Goal: Answer question/provide support: Share knowledge or assist other users

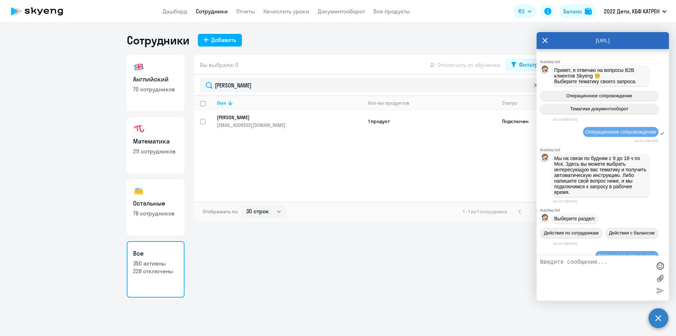
select select "30"
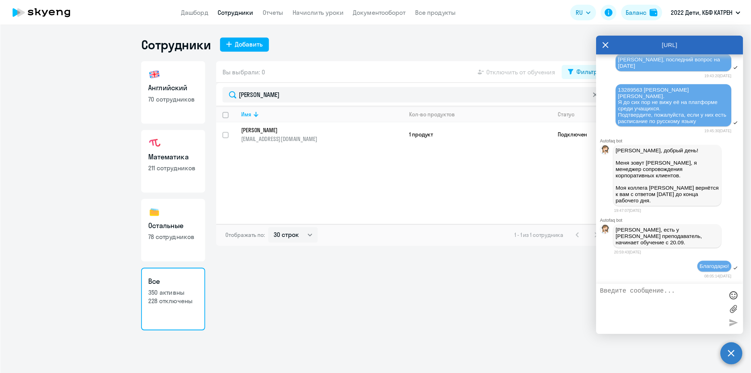
scroll to position [20266, 0]
drag, startPoint x: 207, startPoint y: 85, endPoint x: 189, endPoint y: 86, distance: 17.6
click at [189, 86] on div "Английский 70 сотрудников Математика 211 сотрудников Остальные 78 сотрудников В…" at bounding box center [338, 176] width 423 height 242
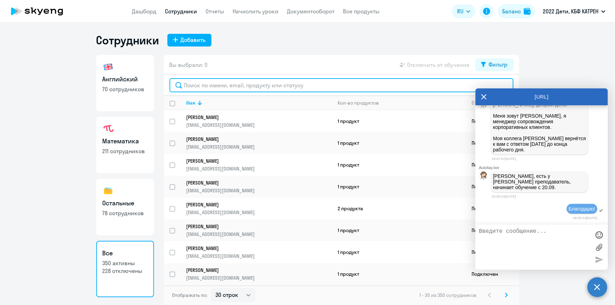
scroll to position [20474, 0]
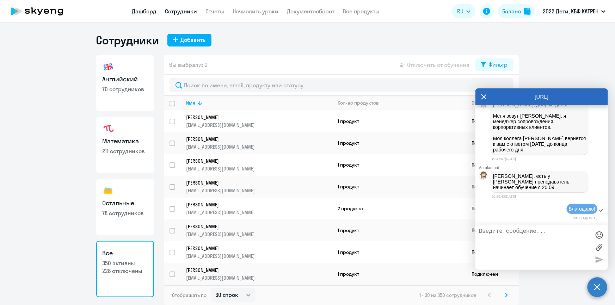
click at [148, 13] on link "Дашборд" at bounding box center [144, 11] width 25 height 7
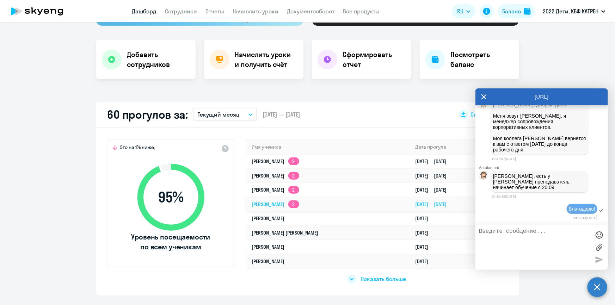
scroll to position [160, 0]
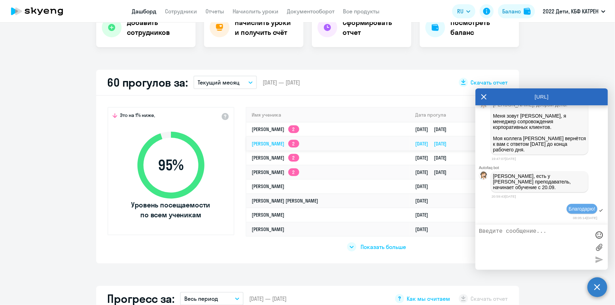
select select "30"
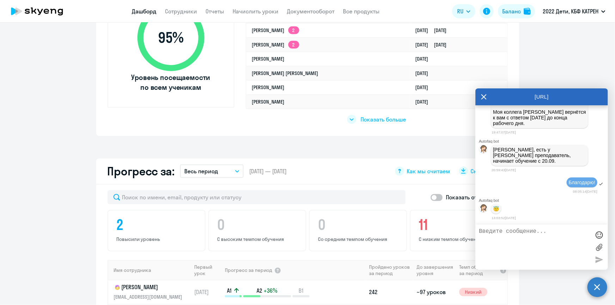
scroll to position [288, 0]
click at [520, 233] on textarea at bounding box center [534, 247] width 111 height 38
paste textarea "42398113"
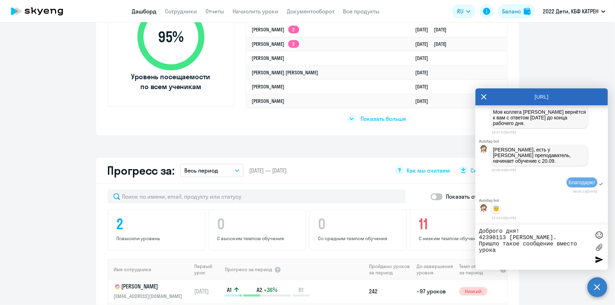
paste textarea "42398113"
type textarea "Доброго дня! 42398113 [PERSON_NAME]. Пришло такое сообщение вместо урока"
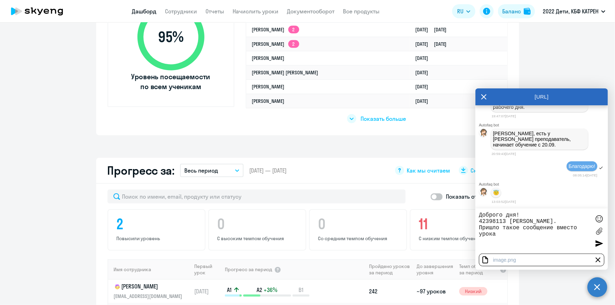
click at [598, 244] on div at bounding box center [598, 243] width 11 height 11
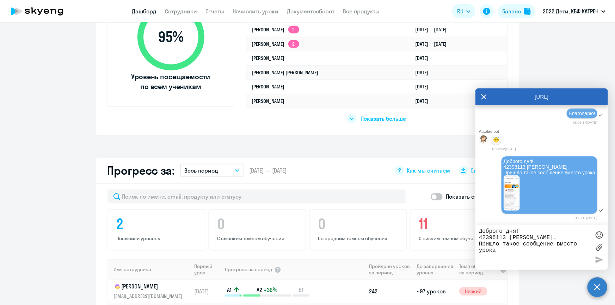
scroll to position [320, 0]
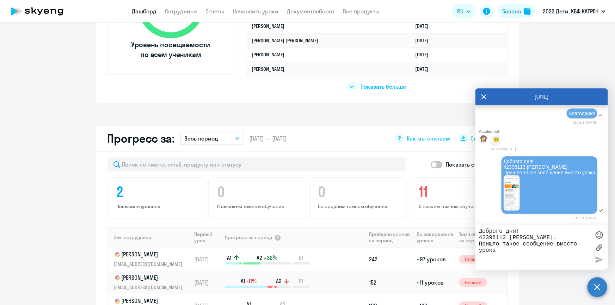
click at [540, 240] on textarea "Доброго дня! 42398113 [PERSON_NAME]. Пришло такое сообщение вместо урока" at bounding box center [534, 247] width 111 height 38
type textarea "[PERSON_NAME]"
paste textarea "ВЫБРАТЬ ВРУЧНУЮ Вт. 8-10, Сб. 9-10."
click at [479, 232] on textarea "Нужно срочно снова ВЫБРАТЬ ВРУЧНУЮ Вт. 8-10, Сб. 9-10." at bounding box center [534, 247] width 111 height 38
click at [599, 233] on div at bounding box center [598, 235] width 11 height 11
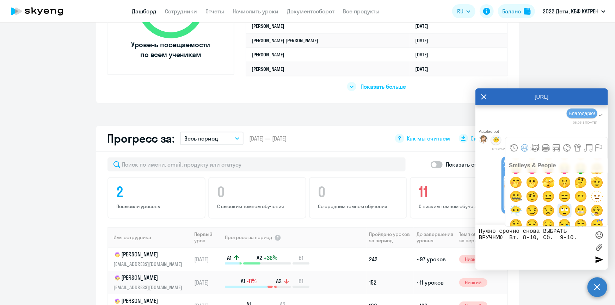
scroll to position [128, 0]
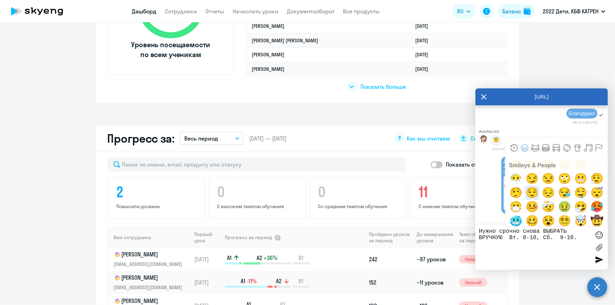
click at [531, 194] on span "😌" at bounding box center [532, 193] width 17 height 14
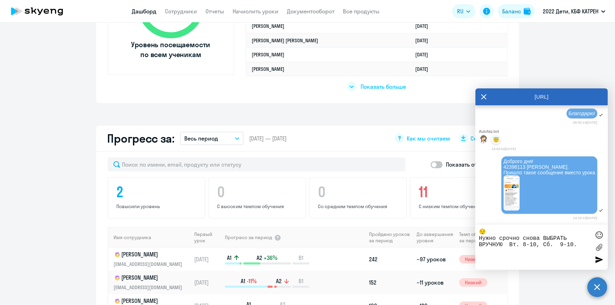
type textarea "😌 Нужно срочно снова ВЫБРАТЬ ВРУЧНУЮ Вт. 8-10, Сб. 9-10."
click at [599, 262] on div at bounding box center [598, 259] width 11 height 11
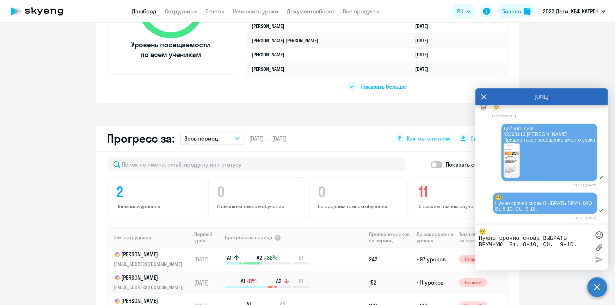
click at [535, 239] on textarea "😌 Нужно срочно снова ВЫБРАТЬ ВРУЧНУЮ Вт. 8-10, Сб. 9-10." at bounding box center [534, 247] width 111 height 38
type textarea "секунду..."
click at [594, 258] on div at bounding box center [598, 259] width 11 height 11
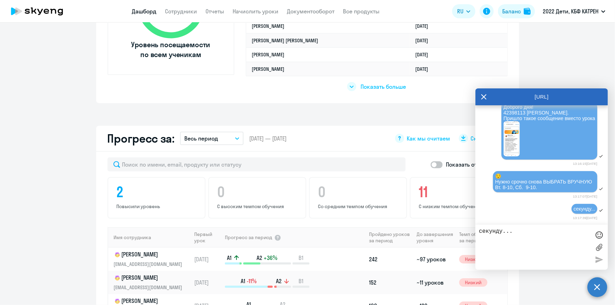
click at [43, 172] on app-progress-dashboard "Прогресс за: Весь период – [DATE] — [DATE] Как мы считаем Скачать отчет Показат…" at bounding box center [307, 268] width 615 height 285
click at [141, 10] on link "Дашборд" at bounding box center [144, 11] width 25 height 7
drag, startPoint x: 486, startPoint y: 100, endPoint x: 368, endPoint y: 34, distance: 135.6
click at [485, 99] on icon at bounding box center [484, 96] width 6 height 17
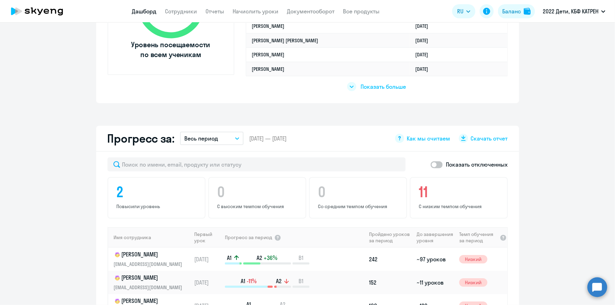
click at [149, 11] on link "Дашборд" at bounding box center [144, 11] width 25 height 7
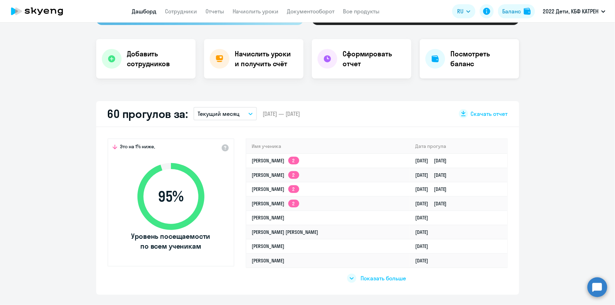
scroll to position [128, 0]
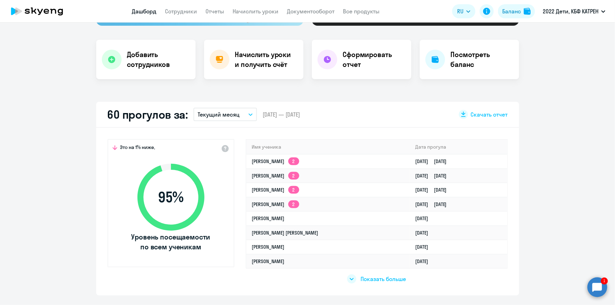
drag, startPoint x: 593, startPoint y: 287, endPoint x: 614, endPoint y: 269, distance: 28.2
click at [593, 288] on circle at bounding box center [597, 287] width 20 height 20
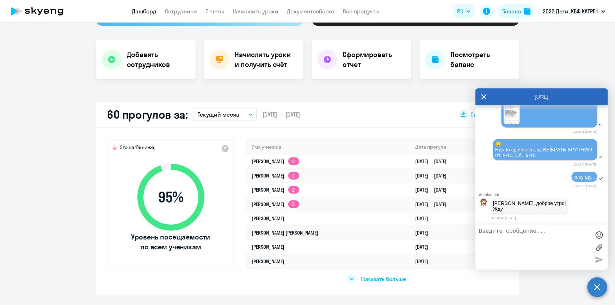
scroll to position [20595, 0]
click at [508, 124] on img at bounding box center [511, 106] width 16 height 35
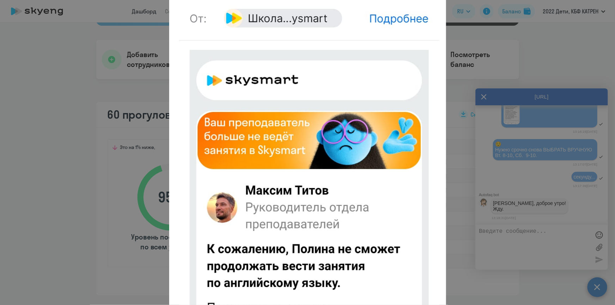
scroll to position [0, 0]
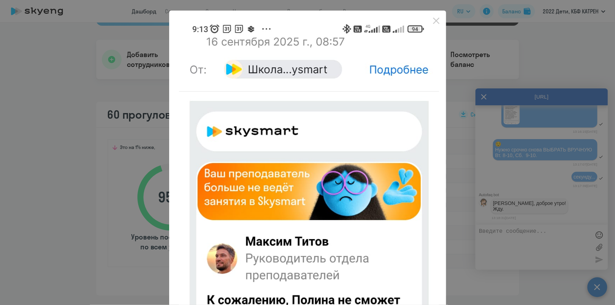
click at [436, 18] on icon "Close" at bounding box center [435, 20] width 11 height 11
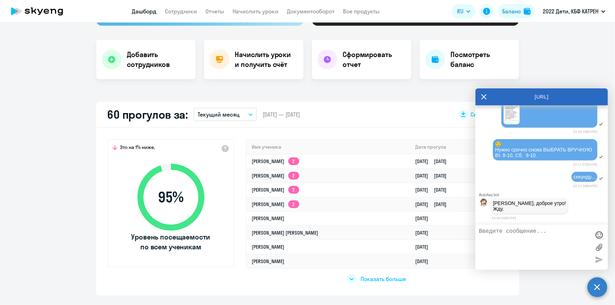
click at [521, 240] on textarea at bounding box center [534, 247] width 111 height 38
paste textarea "Пришло такое письмо. А занятие уже началось с [PERSON_NAME]"
click at [479, 232] on textarea "Пришло такое письмо. А занятие уже началось с [PERSON_NAME]" at bounding box center [534, 247] width 111 height 38
click at [560, 238] on textarea "Пришло такое письмо. А занятие уже началось с [PERSON_NAME]" at bounding box center [534, 247] width 111 height 38
type textarea "Пришло такое письмо. А занятие уже началось с [PERSON_NAME]"
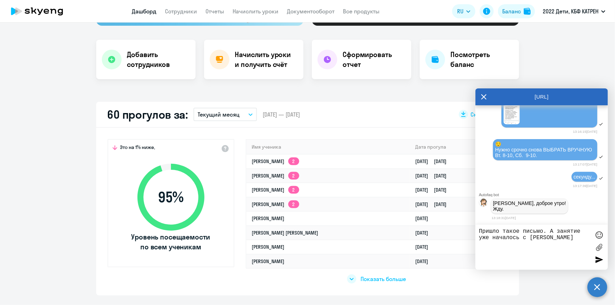
drag, startPoint x: 599, startPoint y: 261, endPoint x: 576, endPoint y: 256, distance: 23.4
click at [599, 261] on div at bounding box center [598, 259] width 11 height 11
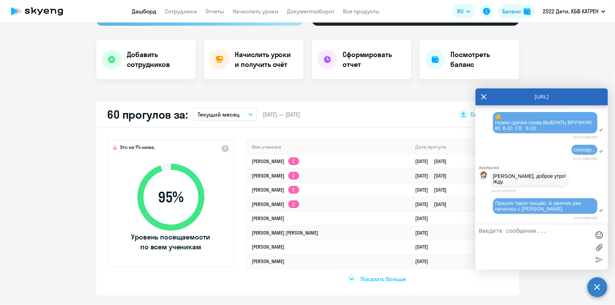
click at [539, 242] on textarea at bounding box center [534, 247] width 111 height 38
click at [570, 240] on textarea "Пока уточняю... Как будто сообщение пришло, но заняти идёт" at bounding box center [534, 247] width 111 height 38
click at [496, 245] on textarea "Пока уточняю... Как будто сообщение пришло, но занятие идёт" at bounding box center [534, 247] width 111 height 38
type textarea "Пока уточняю... Как будто сообщение пришло, но занятие идёт"
click at [599, 260] on div at bounding box center [598, 259] width 11 height 11
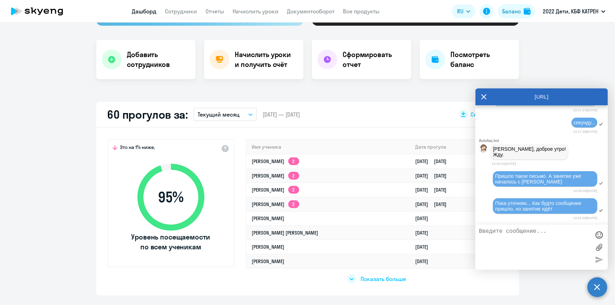
scroll to position [20714, 0]
click at [529, 231] on textarea at bounding box center [534, 247] width 111 height 38
click at [509, 241] on textarea "Да, [PERSON_NAME], так и есть. Странное оповещени пришло маме. Само занятие идёт" at bounding box center [534, 247] width 111 height 38
click at [509, 239] on textarea "Да, [PERSON_NAME], так и есть. Странное оповещени пришло маме. Само занятие идёт" at bounding box center [534, 247] width 111 height 38
drag, startPoint x: 532, startPoint y: 243, endPoint x: 562, endPoint y: 248, distance: 31.2
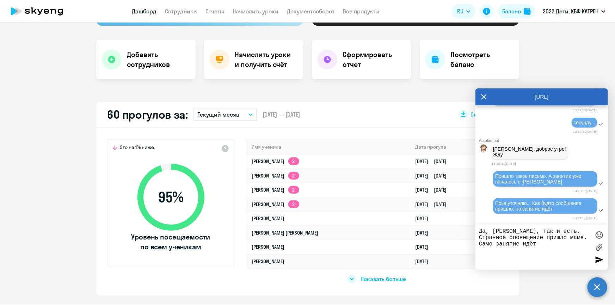
click at [532, 243] on textarea "Да, [PERSON_NAME], так и есть. Странное оповещение пришло маме. Само занятие ид…" at bounding box center [534, 247] width 111 height 38
type textarea "Да, [PERSON_NAME], так и есть. Странное оповещение пришло маме. Само занятие ид…"
drag, startPoint x: 598, startPoint y: 257, endPoint x: 448, endPoint y: 114, distance: 206.8
click at [598, 257] on div at bounding box center [598, 259] width 11 height 11
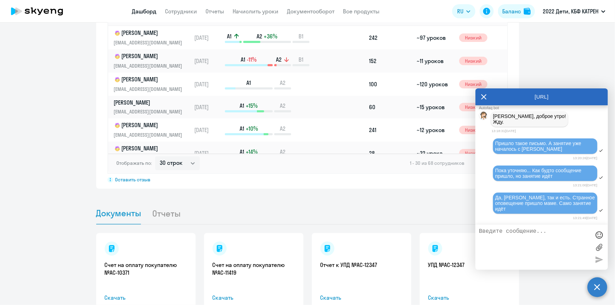
scroll to position [544, 0]
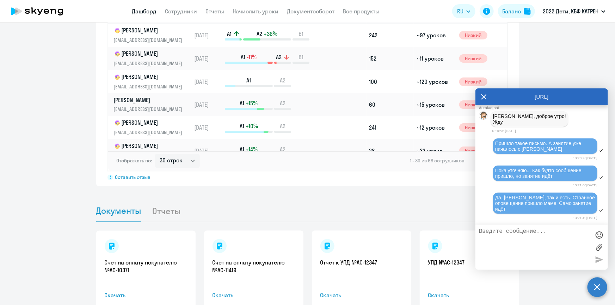
click at [533, 236] on textarea at bounding box center [534, 247] width 111 height 38
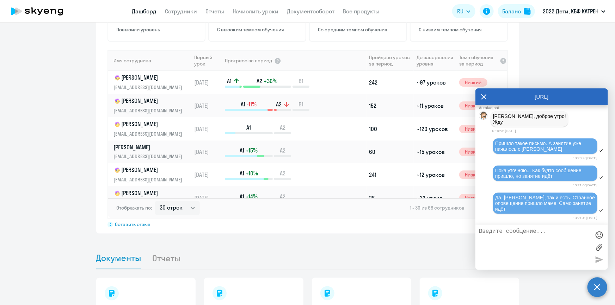
scroll to position [458, 0]
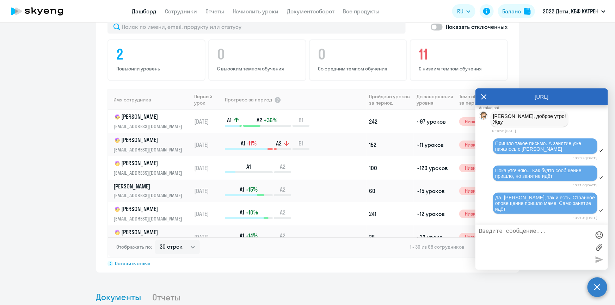
click at [532, 233] on textarea at bounding box center [534, 247] width 111 height 38
click at [507, 37] on img at bounding box center [511, 19] width 16 height 35
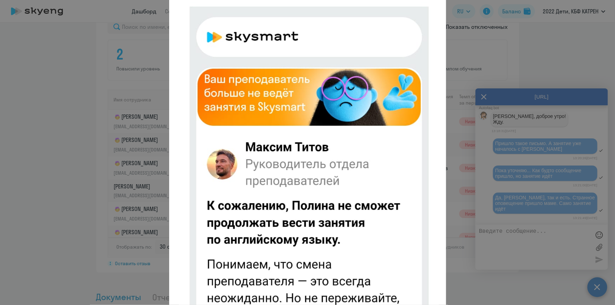
scroll to position [0, 0]
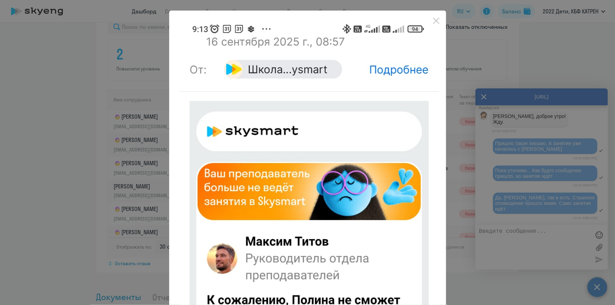
click at [466, 46] on div at bounding box center [307, 152] width 615 height 305
